Goal: Check status: Check status

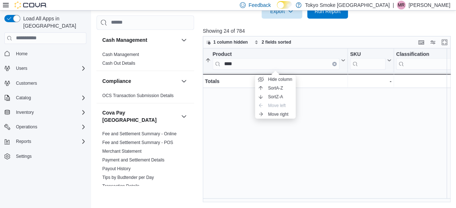
scroll to position [203, 219]
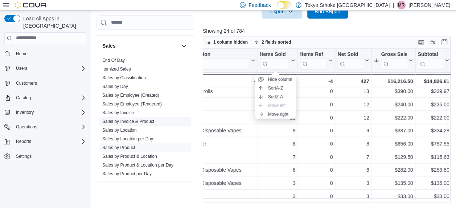
drag, startPoint x: 138, startPoint y: 130, endPoint x: 139, endPoint y: 134, distance: 4.2
click at [138, 136] on link "Sales by Location per Day" at bounding box center [127, 138] width 51 height 5
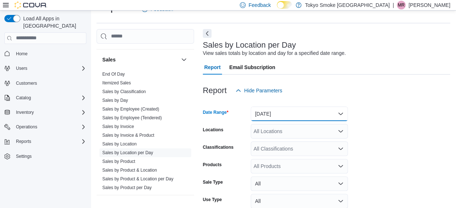
click at [318, 109] on button "[DATE]" at bounding box center [299, 113] width 97 height 15
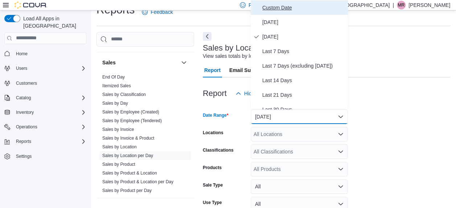
click at [276, 8] on span "Custom Date" at bounding box center [303, 7] width 83 height 9
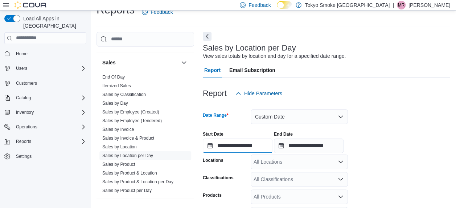
click at [223, 149] on input "**********" at bounding box center [238, 145] width 70 height 15
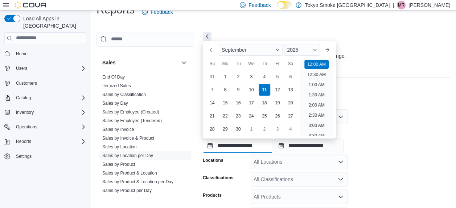
scroll to position [23, 0]
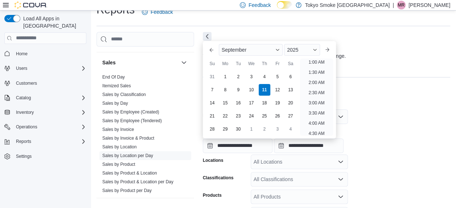
click at [440, 127] on div "**********" at bounding box center [327, 139] width 248 height 28
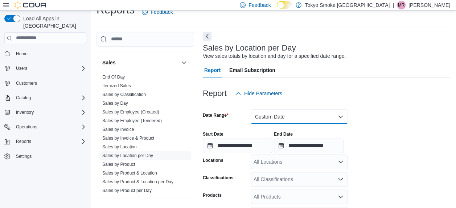
click at [285, 111] on button "Custom Date" at bounding box center [299, 116] width 97 height 15
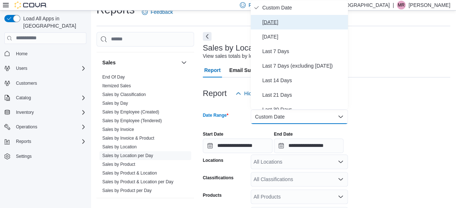
click at [277, 24] on span "[DATE]" at bounding box center [303, 22] width 83 height 9
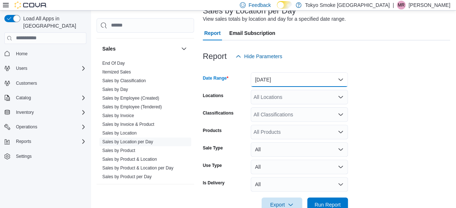
scroll to position [69, 0]
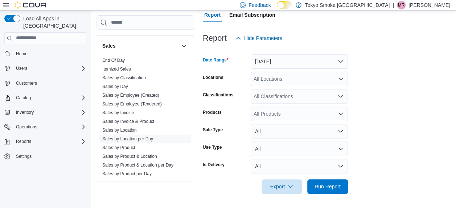
click at [270, 79] on div "All Locations" at bounding box center [299, 79] width 97 height 15
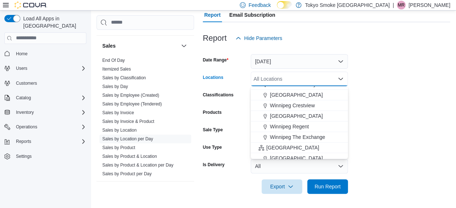
scroll to position [73, 0]
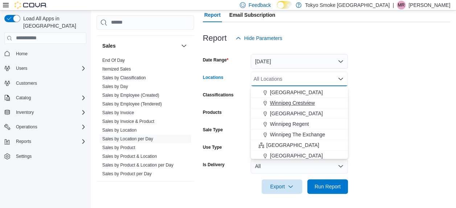
click at [298, 101] on span "Winnipeg Crestview" at bounding box center [292, 102] width 45 height 7
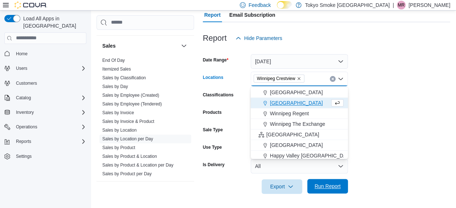
click at [332, 183] on span "Run Report" at bounding box center [328, 185] width 26 height 7
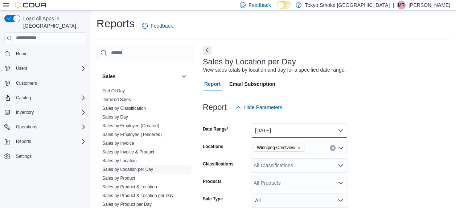
click at [280, 131] on button "[DATE]" at bounding box center [299, 130] width 97 height 15
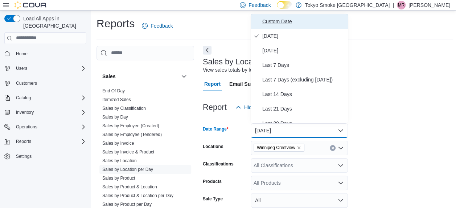
click at [283, 17] on span "Custom Date" at bounding box center [303, 21] width 83 height 9
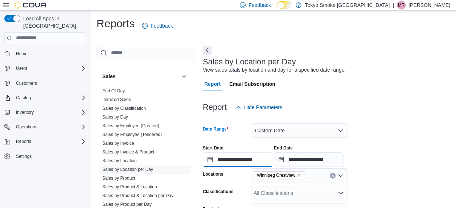
click at [221, 163] on input "**********" at bounding box center [238, 159] width 70 height 15
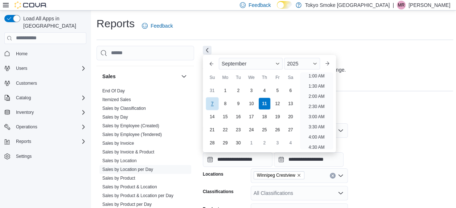
click at [214, 105] on div "7" at bounding box center [212, 103] width 13 height 13
type input "**********"
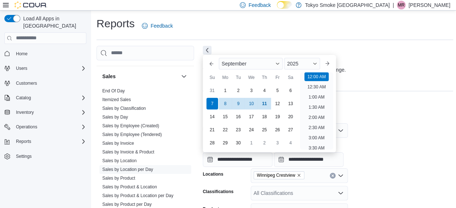
click at [416, 155] on div "**********" at bounding box center [328, 153] width 250 height 28
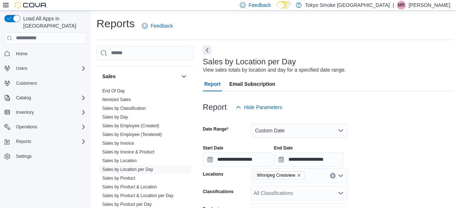
scroll to position [181, 0]
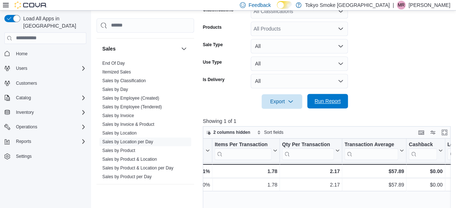
click at [343, 103] on span "Run Report" at bounding box center [328, 101] width 32 height 15
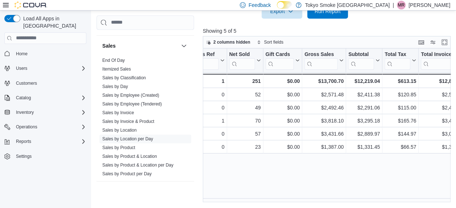
scroll to position [0, 185]
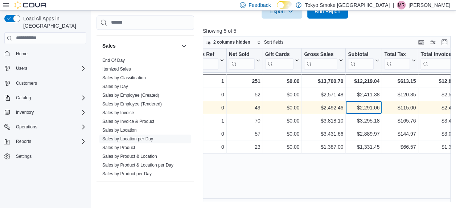
click at [364, 110] on div "$2,291.06" at bounding box center [364, 107] width 32 height 9
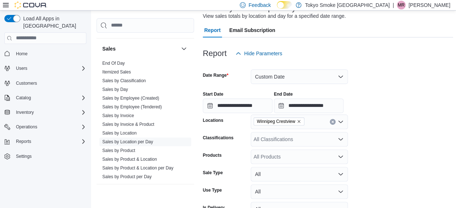
scroll to position [0, 0]
